Goal: Find specific page/section: Find specific page/section

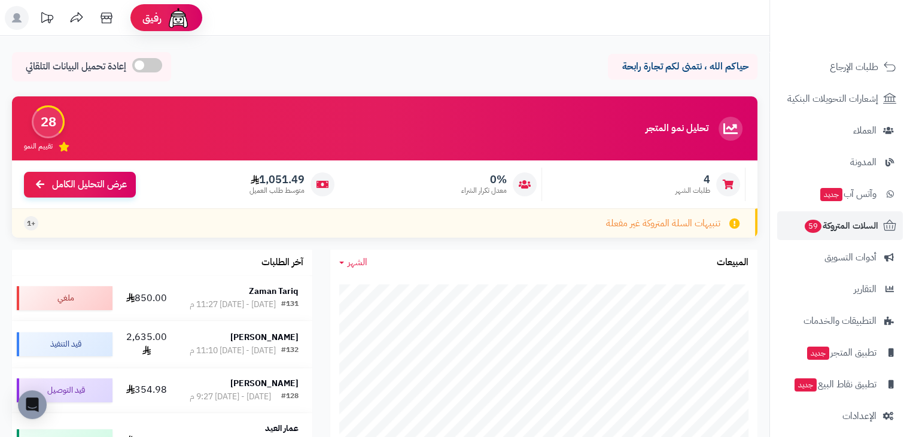
scroll to position [142, 0]
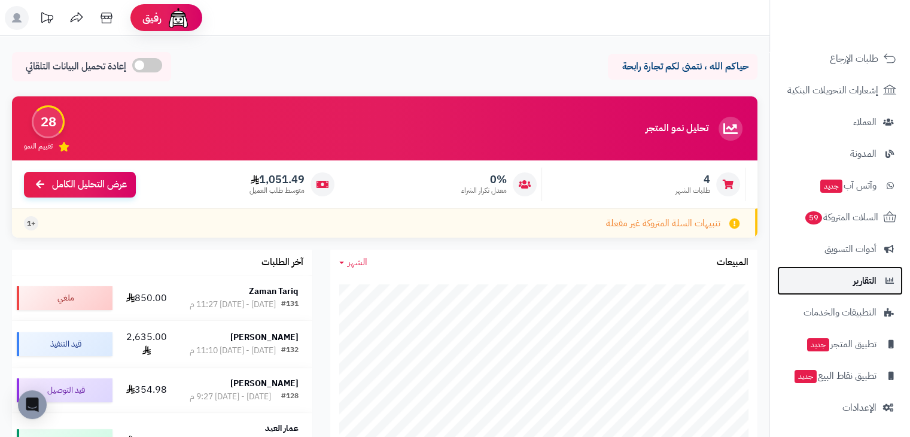
click at [853, 273] on span "التقارير" at bounding box center [864, 280] width 23 height 17
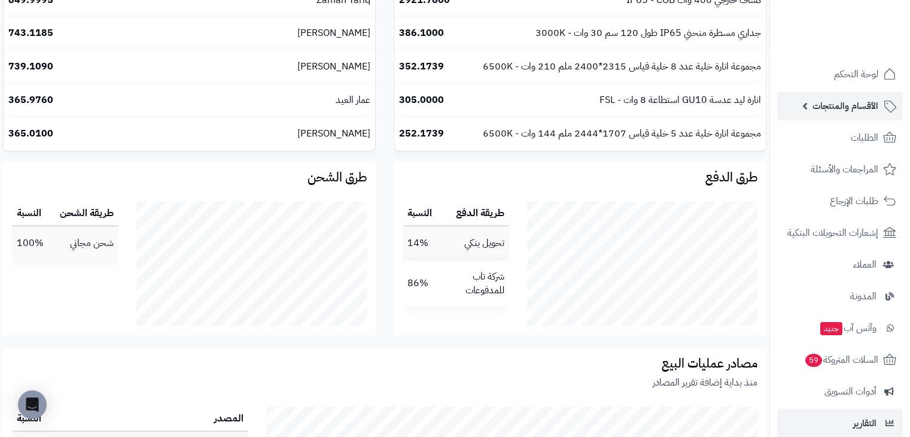
click at [832, 110] on span "الأقسام والمنتجات" at bounding box center [845, 106] width 66 height 17
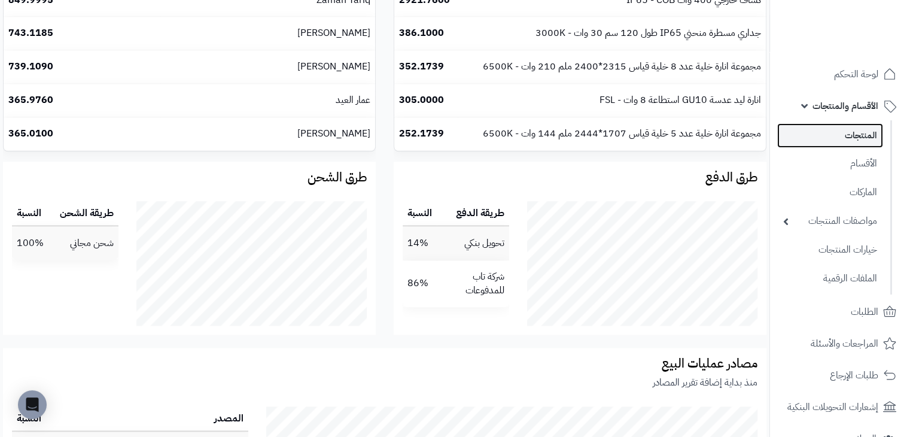
click at [866, 134] on link "المنتجات" at bounding box center [830, 135] width 106 height 25
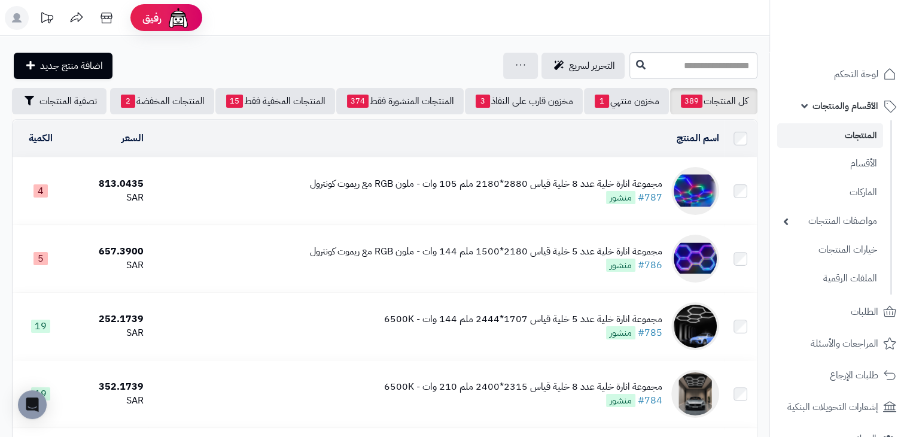
scroll to position [382, 0]
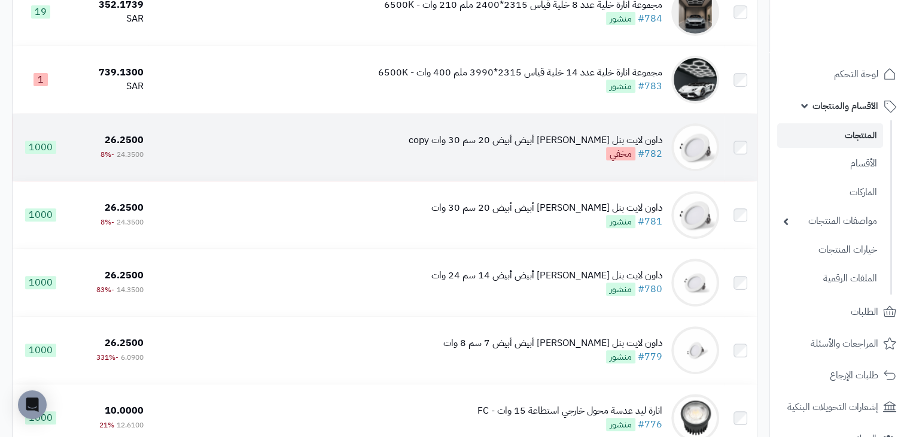
click at [546, 123] on td "داون لايت بنل [PERSON_NAME] أبيض أبيض 20 سم 30 وات copy #782 مخفي" at bounding box center [436, 147] width 576 height 67
